Goal: Use online tool/utility: Use online tool/utility

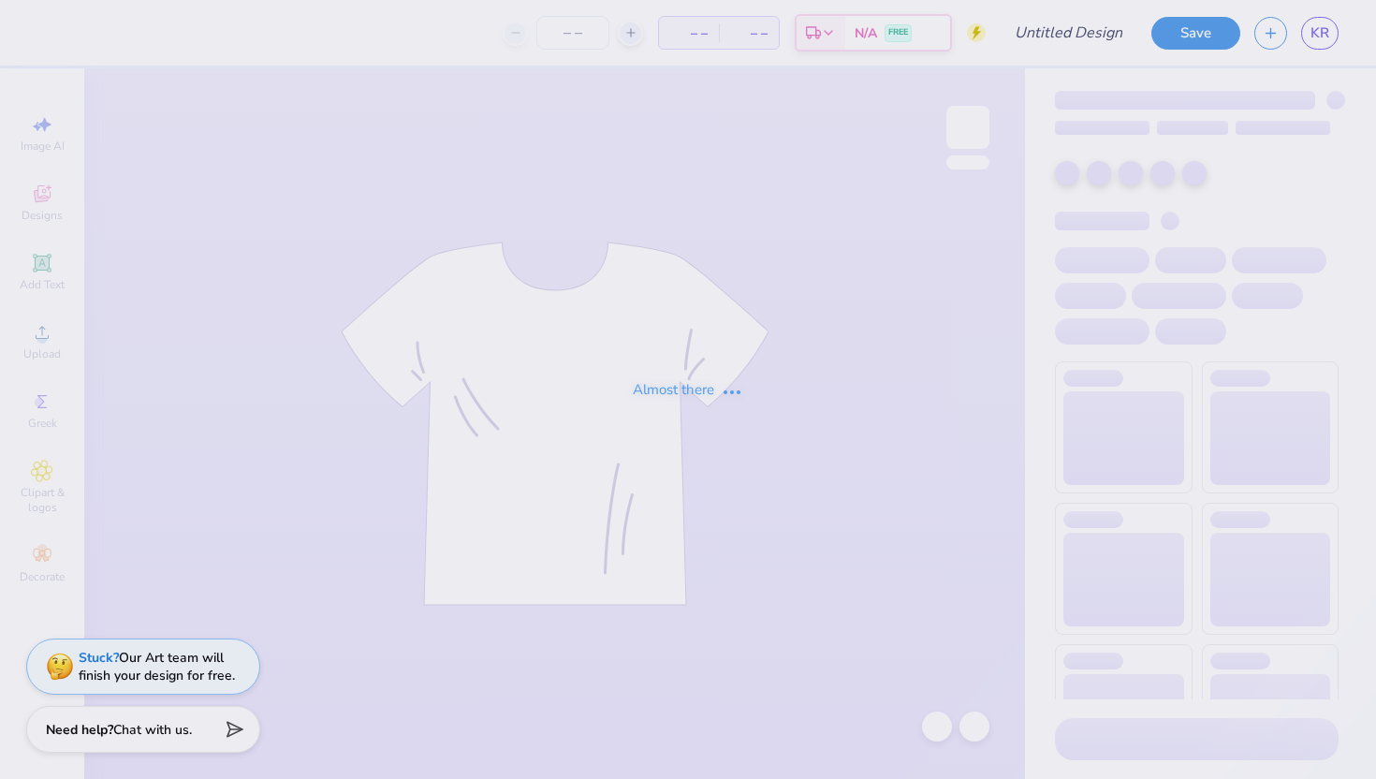
type input "[GEOGRAPHIC_DATA] Store and Committee Merch"
type input "100"
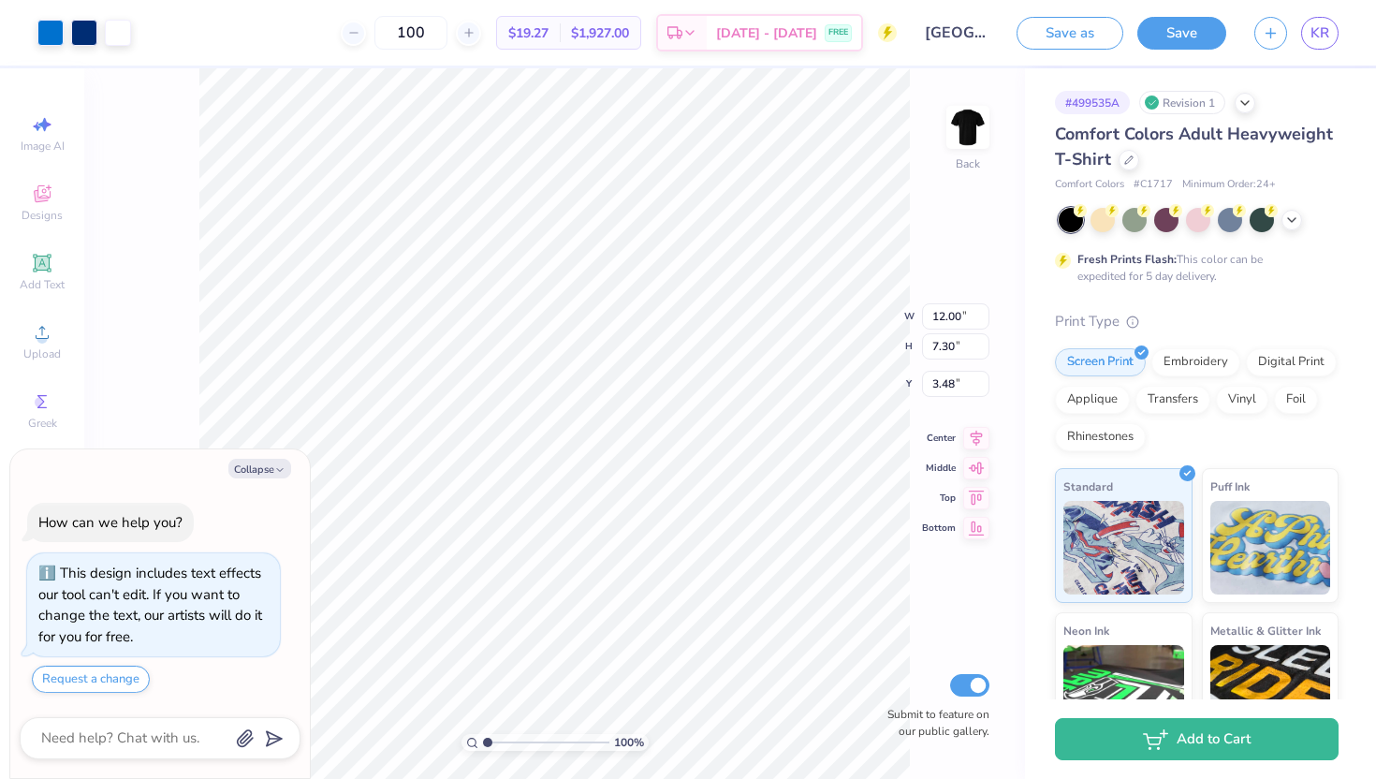
type textarea "x"
type input "3.50"
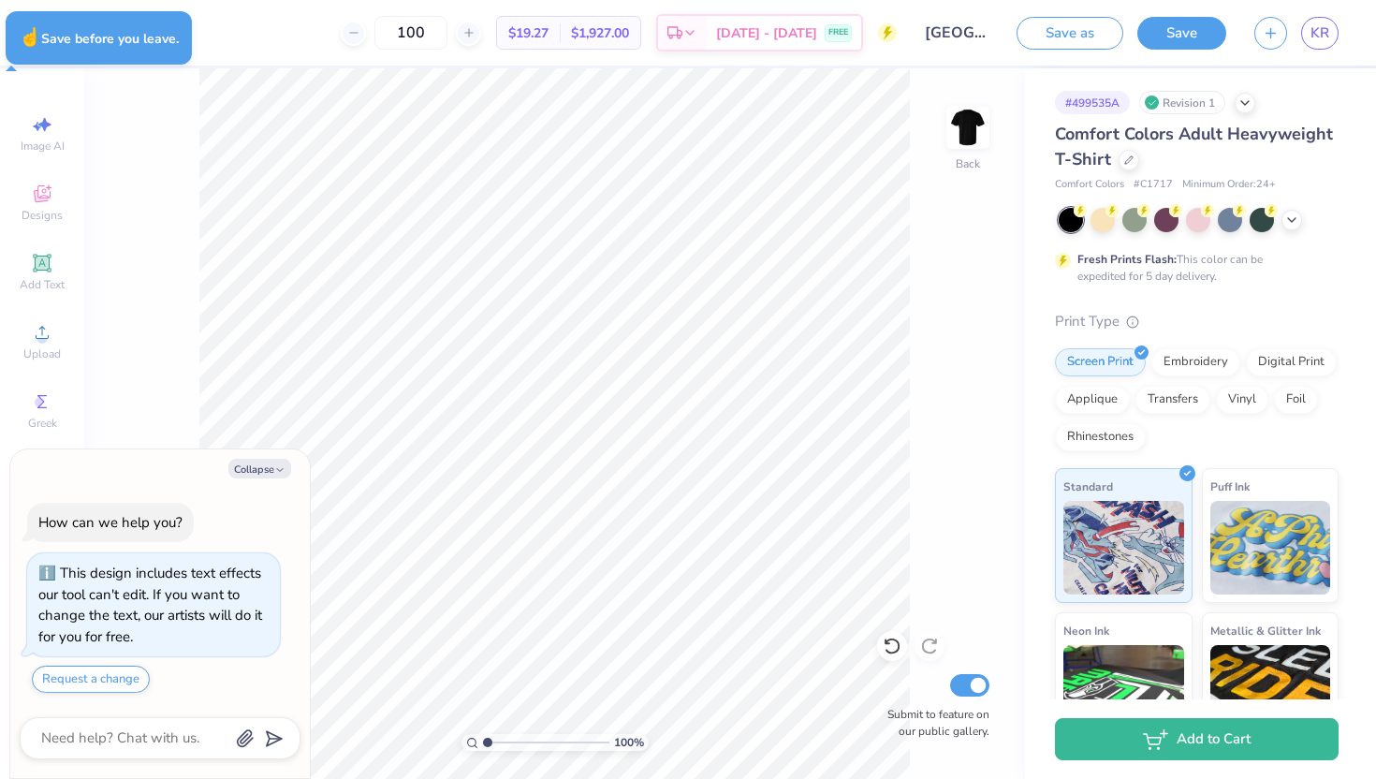
type textarea "x"
